Goal: Transaction & Acquisition: Purchase product/service

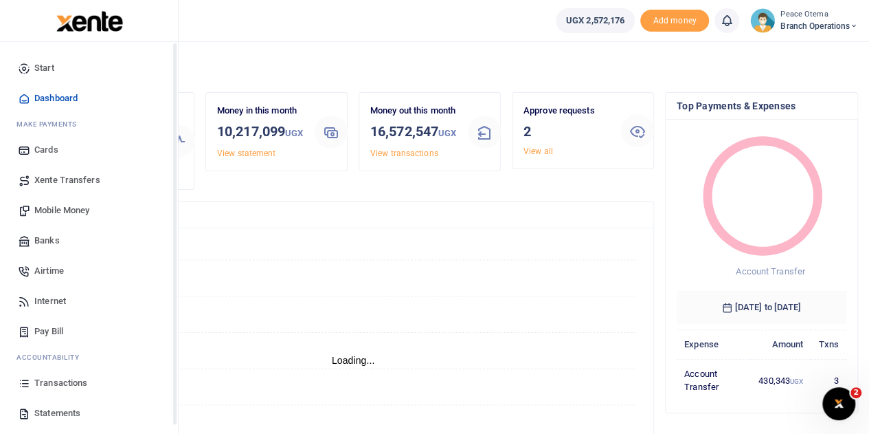
scroll to position [11, 11]
click at [73, 212] on span "Mobile Money" at bounding box center [61, 210] width 55 height 14
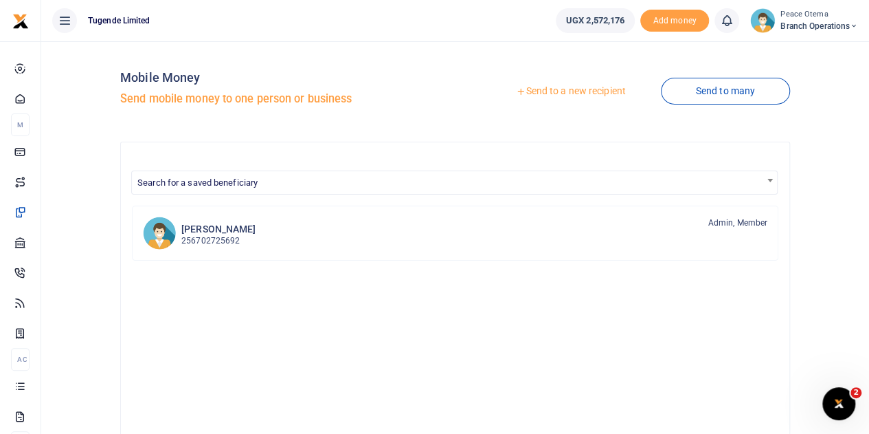
click at [518, 85] on link "Send to a new recipient" at bounding box center [570, 91] width 179 height 25
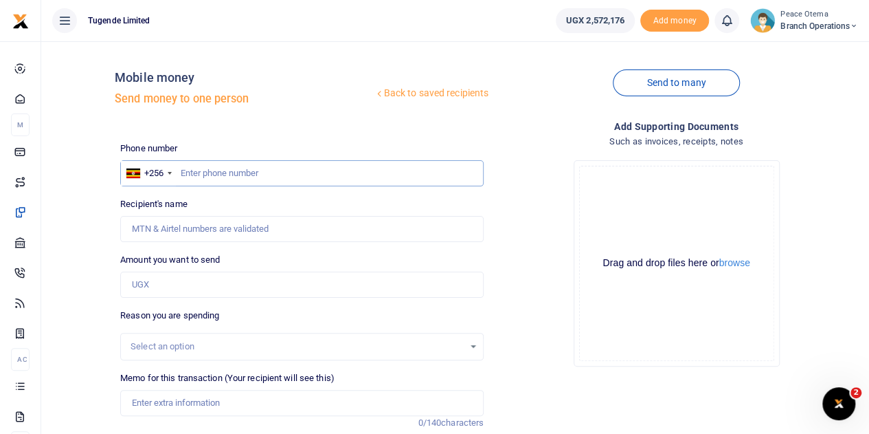
click at [227, 169] on input "text" at bounding box center [302, 173] width 364 height 26
type input "703965124"
type input "Nayiga Christine"
click at [203, 173] on input "703965124" at bounding box center [302, 173] width 364 height 26
click at [216, 174] on input "703965124" at bounding box center [302, 173] width 364 height 26
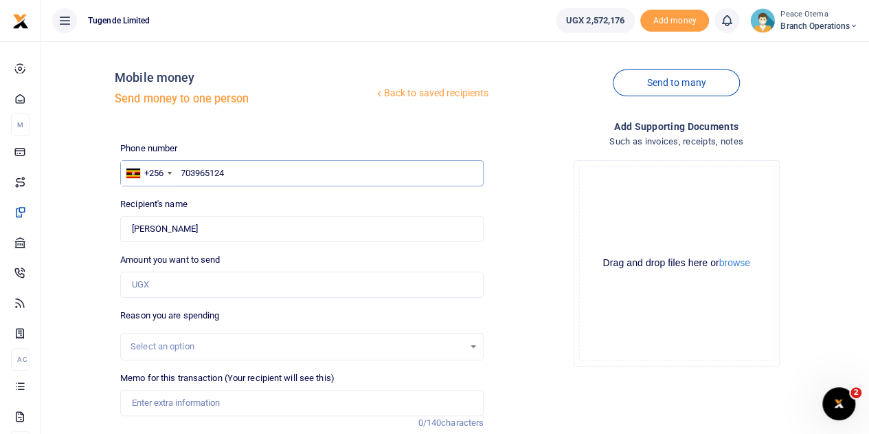
type input "703965124"
click at [169, 285] on input "Amount you want to send" at bounding box center [302, 284] width 364 height 26
click at [141, 287] on input "Amount you want to send" at bounding box center [302, 284] width 364 height 26
paste input "365,000.00"
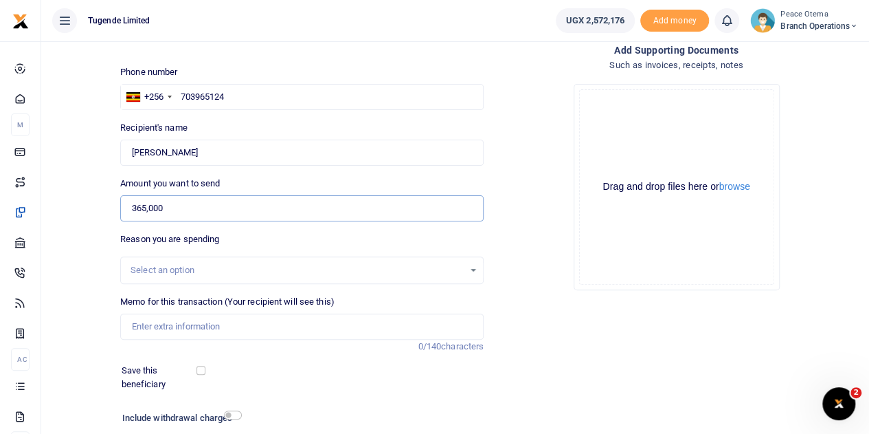
scroll to position [77, 0]
type input "365,000"
click at [145, 332] on input "Memo for this transaction (Your recipient will see this)" at bounding box center [302, 326] width 364 height 26
click at [140, 323] on input "Memo for this transaction (Your recipient will see this)" at bounding box center [302, 326] width 364 height 26
paste input "TLUG-016571"
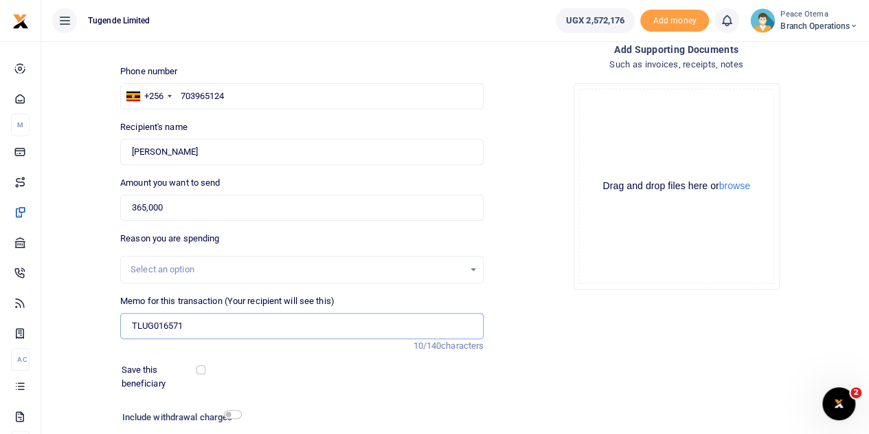
click at [219, 325] on input "TLUG016571" at bounding box center [302, 326] width 364 height 26
click at [198, 324] on input "TLUG016571" at bounding box center [302, 326] width 364 height 26
paste input "HQ Expense for the week of 8th September to 13th September,2025"
click at [434, 327] on input "TLUG016571 HQ Expense for the week of 8th September to 13th September,2025" at bounding box center [302, 326] width 364 height 26
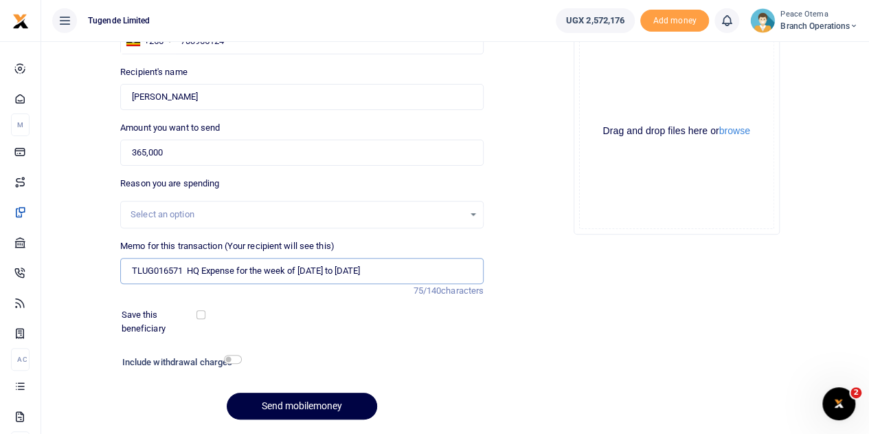
scroll to position [173, 0]
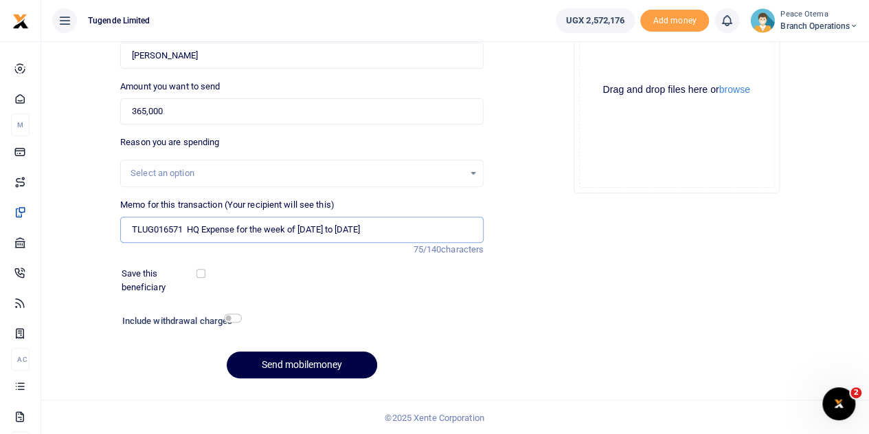
click at [131, 225] on input "TLUG016571 HQ Expense for the week of 8th September to 13th September 2025" at bounding box center [302, 229] width 364 height 26
type input "TLUG016571 HQ Expense for the week of 8th September to 13th September 2025"
click at [279, 361] on button "Send mobilemoney" at bounding box center [302, 364] width 150 height 27
